Goal: Obtain resource: Download file/media

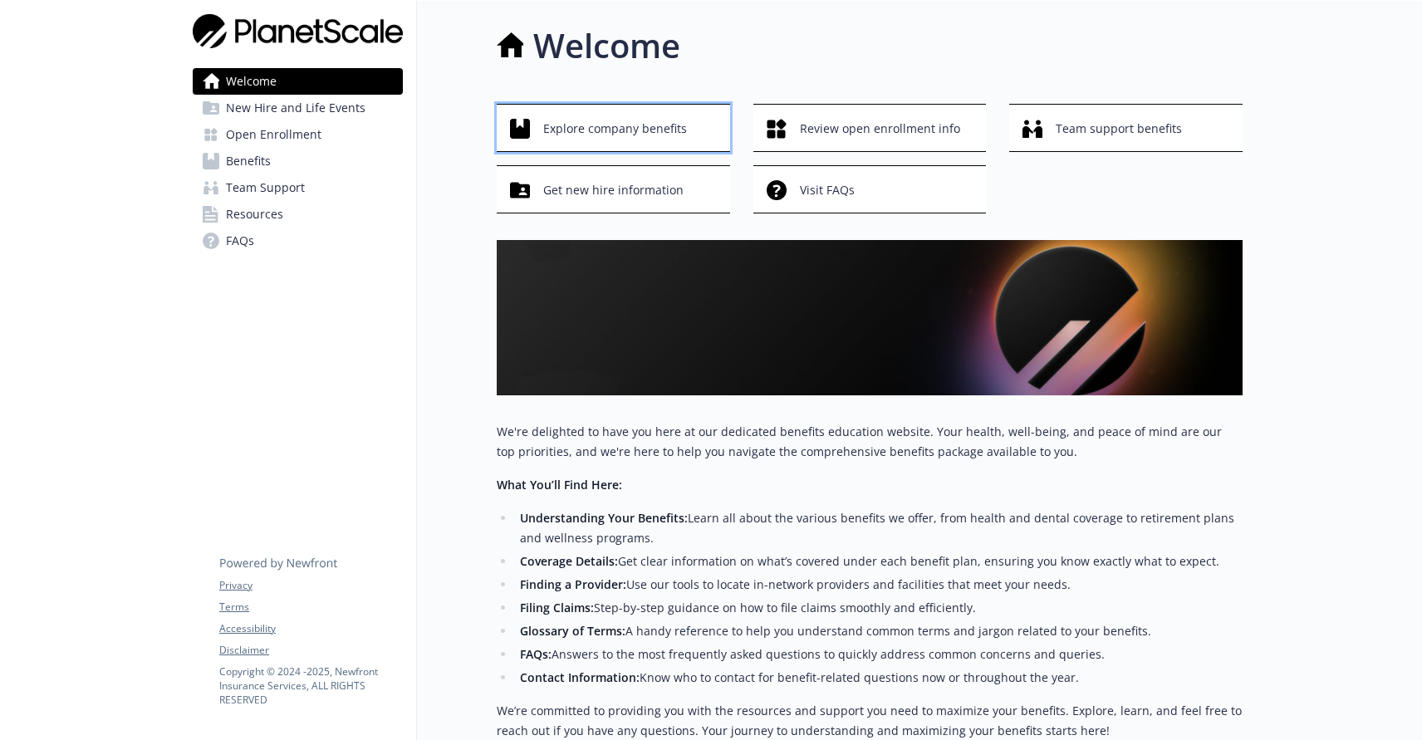
click at [660, 116] on span "Explore company benefits" at bounding box center [615, 129] width 144 height 32
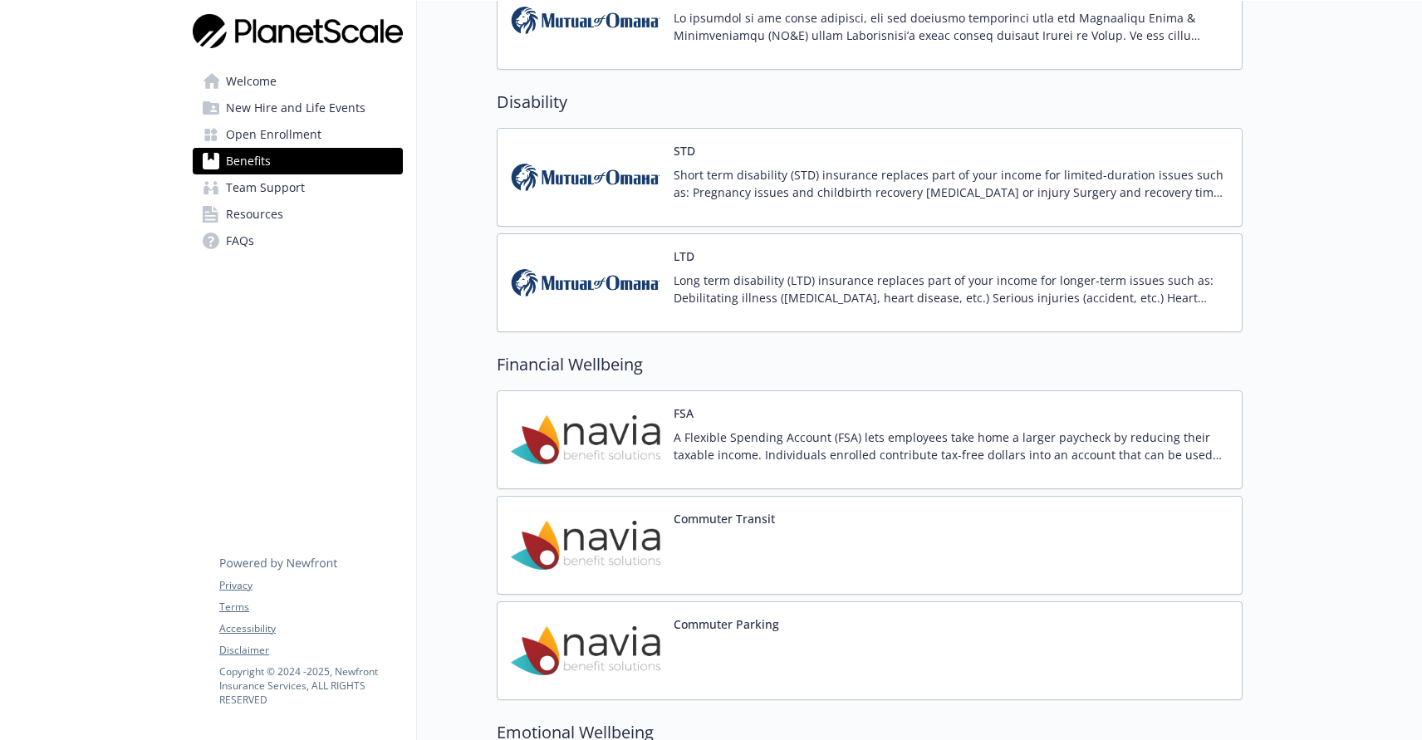
scroll to position [1462, 0]
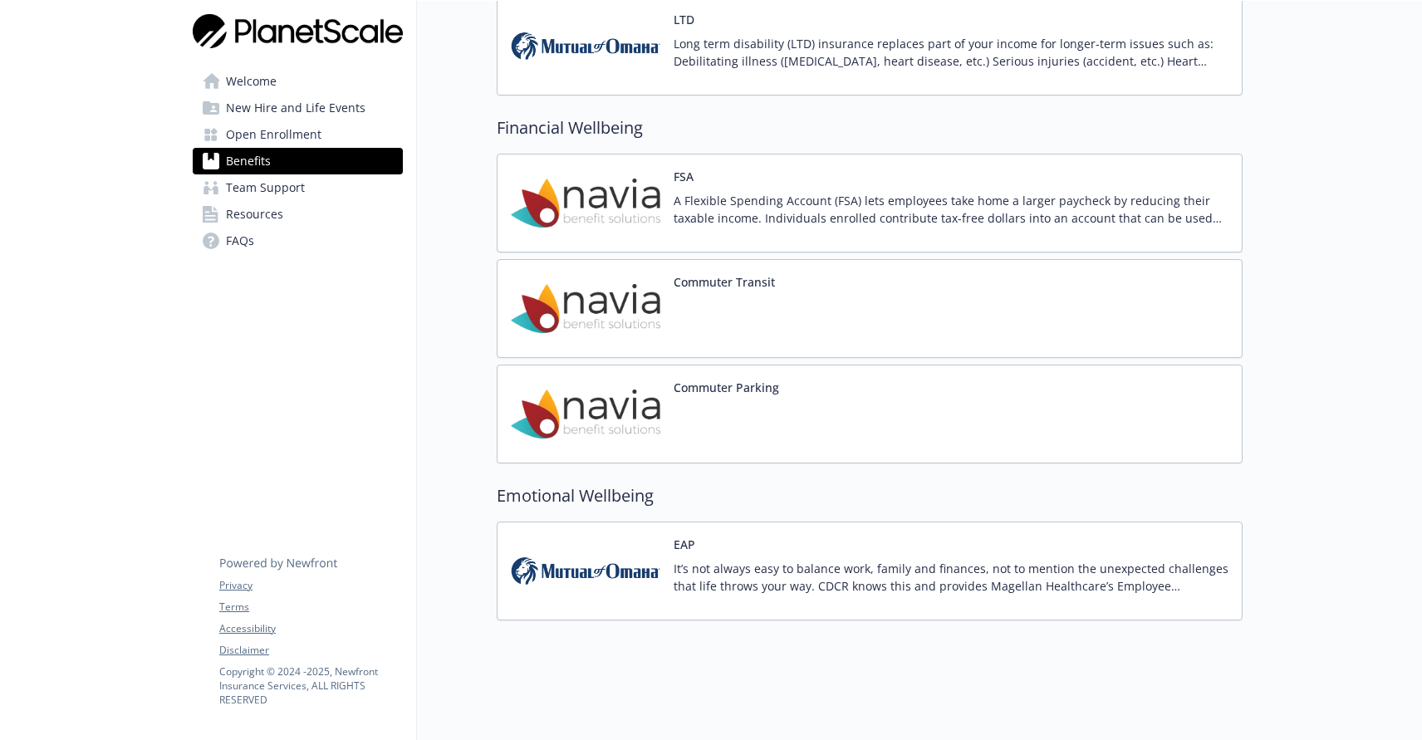
click at [281, 214] on span "Resources" at bounding box center [254, 214] width 57 height 27
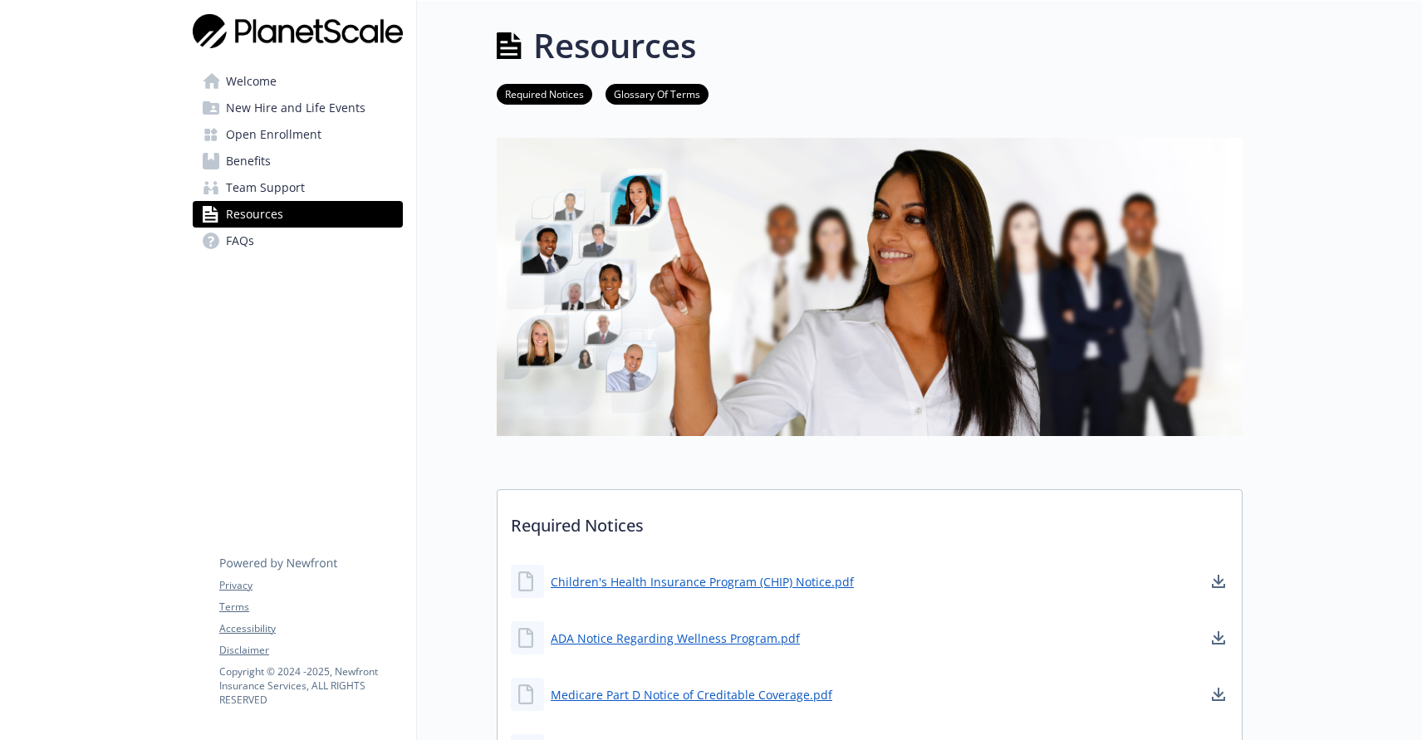
click at [245, 81] on span "Welcome" at bounding box center [251, 81] width 51 height 27
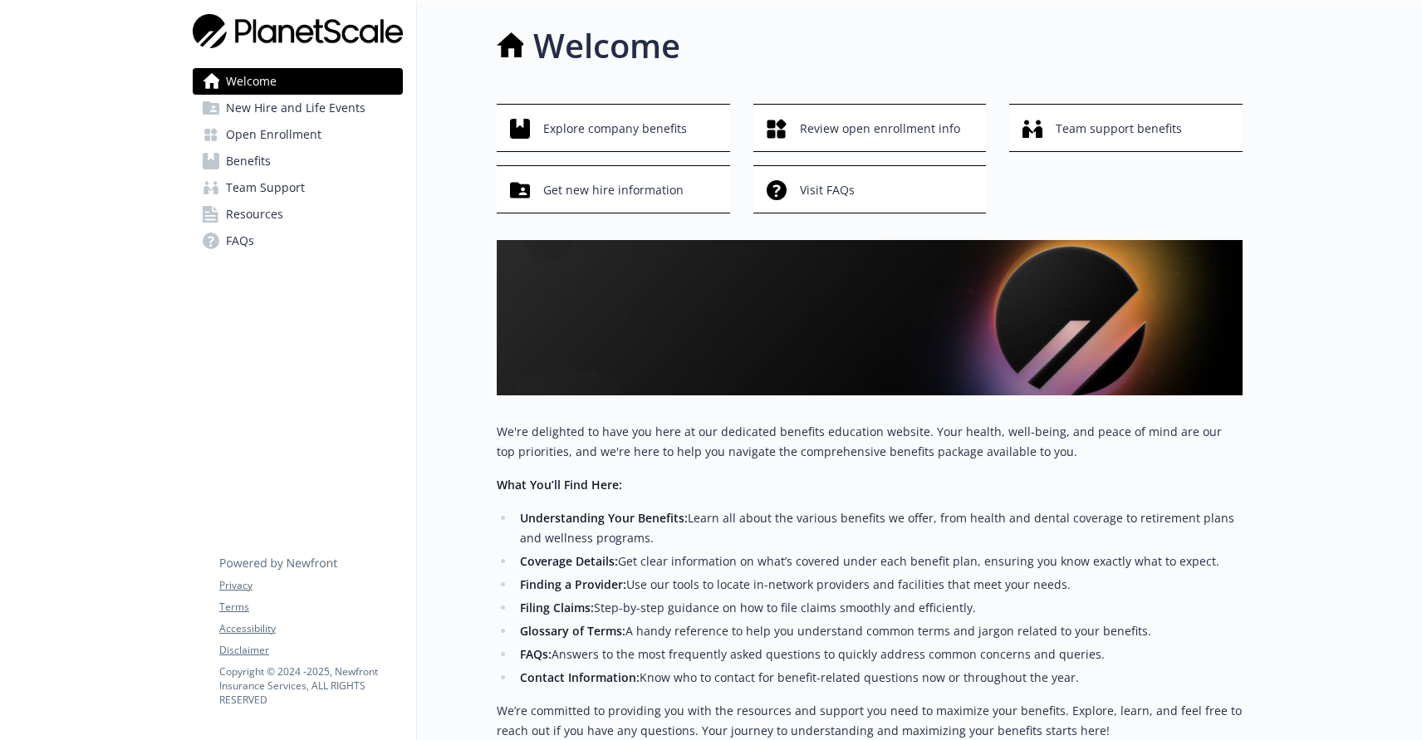
click at [312, 111] on span "New Hire and Life Events" at bounding box center [296, 108] width 140 height 27
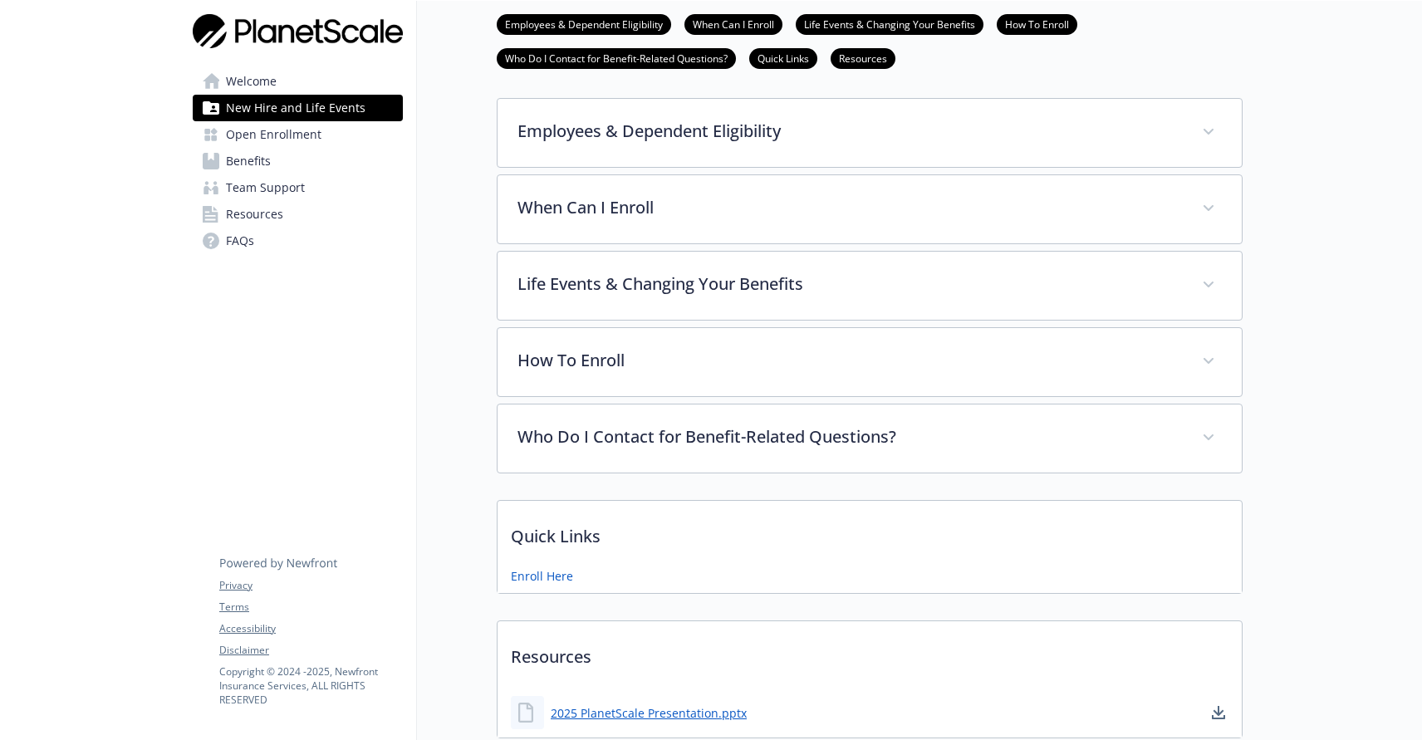
scroll to position [386, 0]
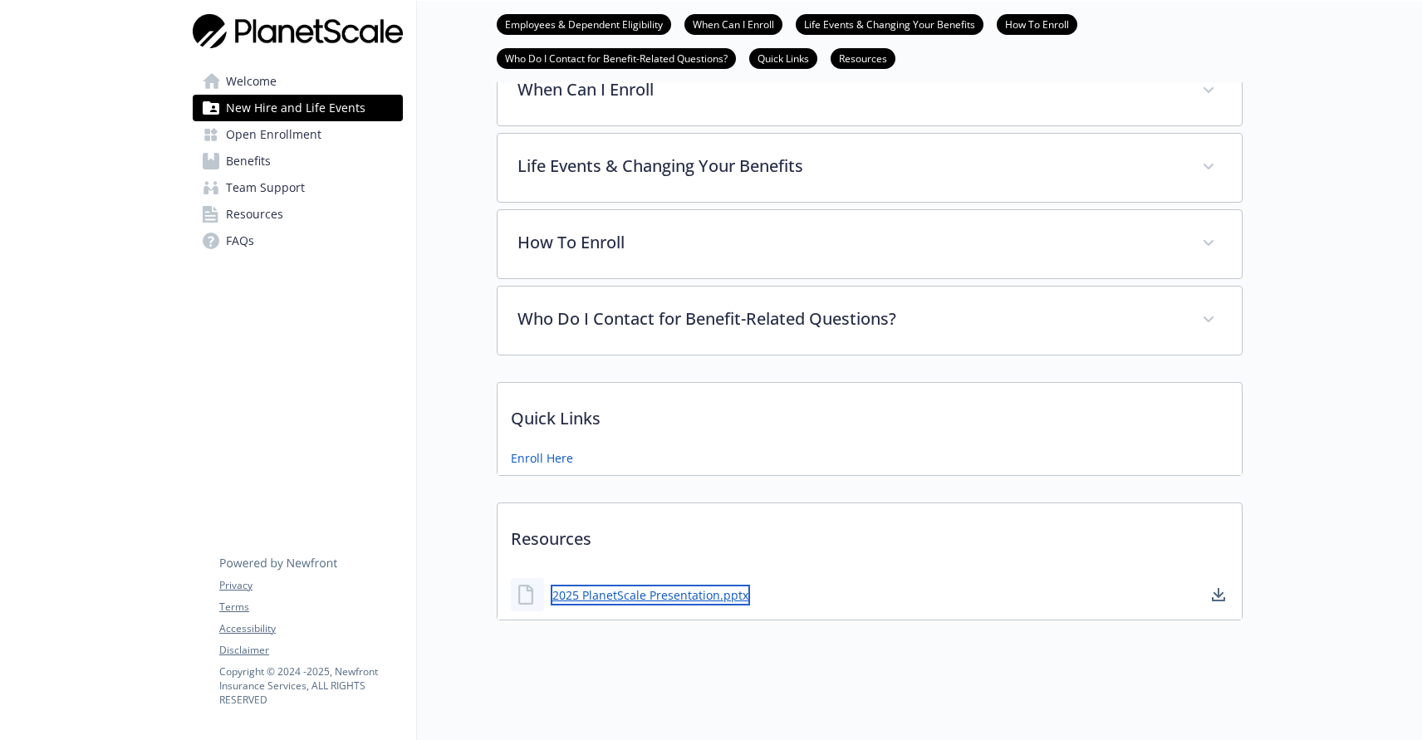
click at [656, 585] on link "2025 PlanetScale Presentation.pptx" at bounding box center [650, 595] width 199 height 21
